Goal: Task Accomplishment & Management: Use online tool/utility

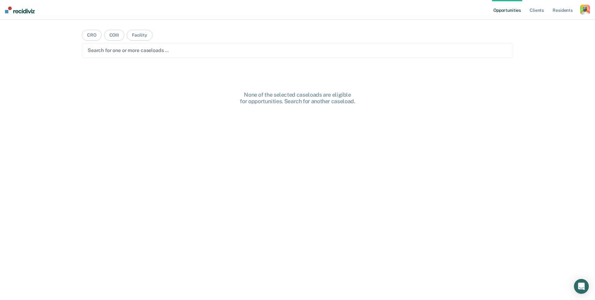
click at [536, 11] on div "button" at bounding box center [586, 10] width 10 height 10
click at [536, 25] on link "Profile" at bounding box center [561, 25] width 50 height 5
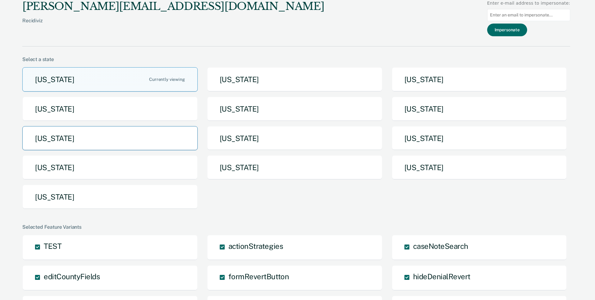
click at [80, 137] on button "[US_STATE]" at bounding box center [110, 138] width 176 height 25
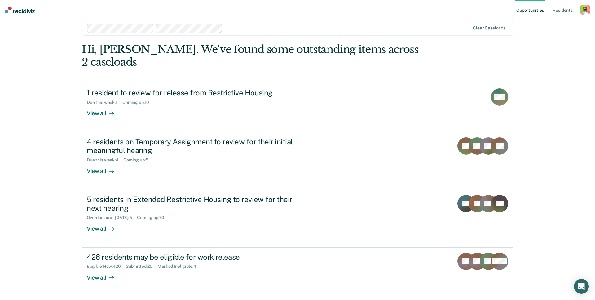
scroll to position [54, 0]
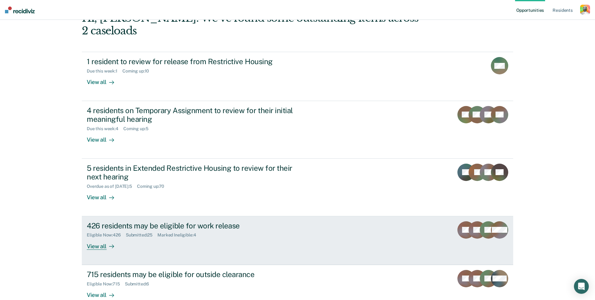
click at [194, 232] on div "426 residents may be eligible for work release Eligible Now : 426 Submitted : 2…" at bounding box center [203, 235] width 233 height 29
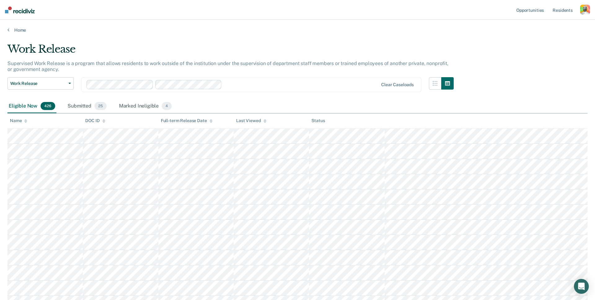
scroll to position [38, 0]
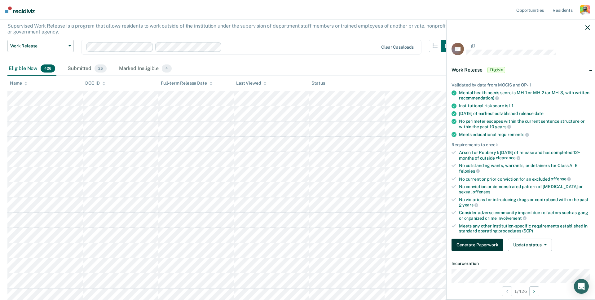
click at [480, 243] on button "Generate Paperwork" at bounding box center [477, 245] width 51 height 12
click at [480, 248] on button "Generate Paperwork" at bounding box center [477, 246] width 51 height 12
